Goal: Information Seeking & Learning: Learn about a topic

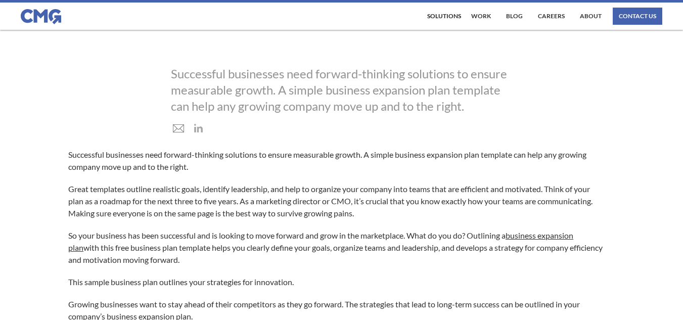
scroll to position [82, 0]
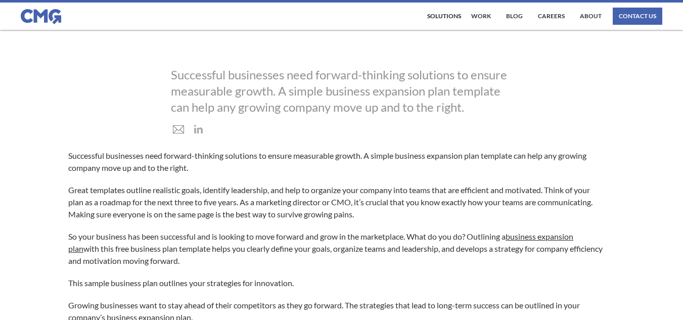
click at [187, 109] on div "Successful businesses need forward-thinking solutions to ensure measurable grow…" at bounding box center [342, 91] width 342 height 49
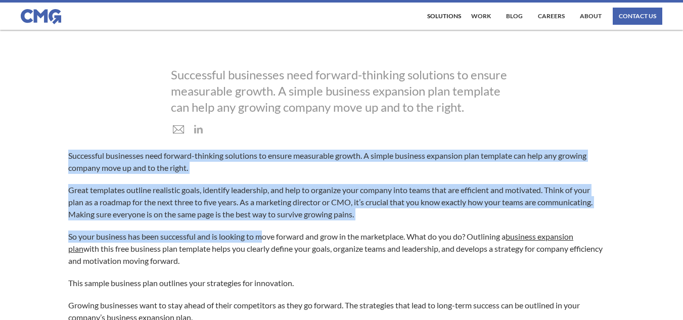
drag, startPoint x: 66, startPoint y: 161, endPoint x: 261, endPoint y: 234, distance: 208.1
click at [261, 234] on p "So your business has been successful and is looking to move forward and grow in…" at bounding box center [336, 249] width 537 height 36
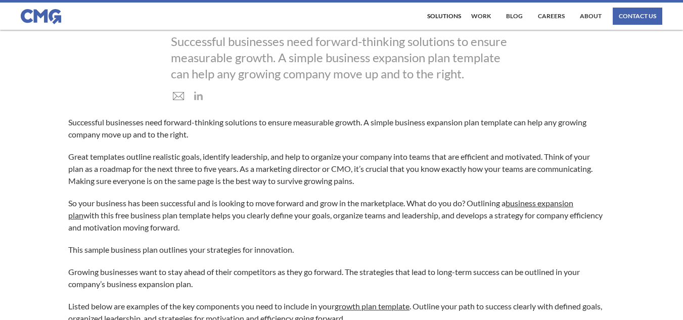
scroll to position [116, 0]
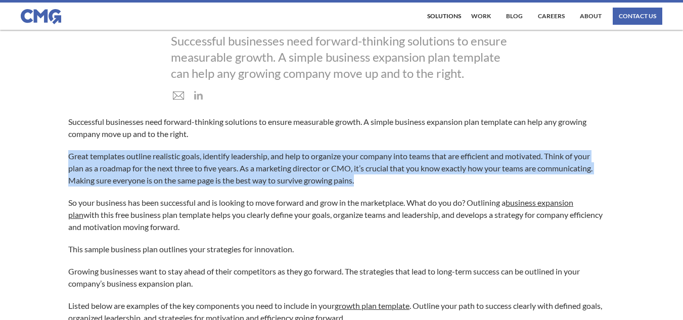
drag, startPoint x: 68, startPoint y: 149, endPoint x: 366, endPoint y: 184, distance: 300.4
click at [366, 184] on p "Great templates outline realistic goals, identify leadership, and help to organ…" at bounding box center [336, 168] width 537 height 36
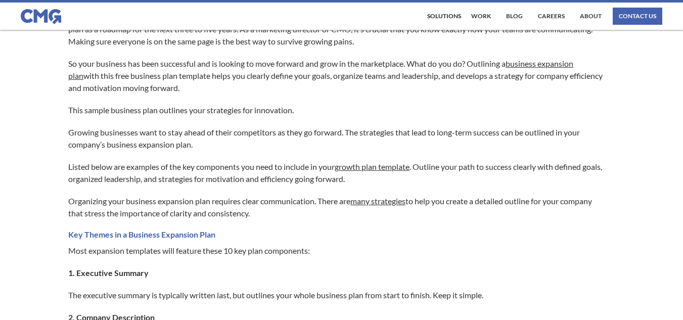
scroll to position [256, 0]
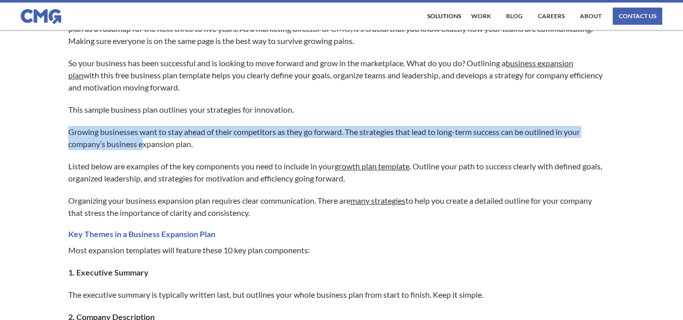
drag, startPoint x: 144, startPoint y: 147, endPoint x: 64, endPoint y: 137, distance: 80.1
